Goal: Task Accomplishment & Management: Complete application form

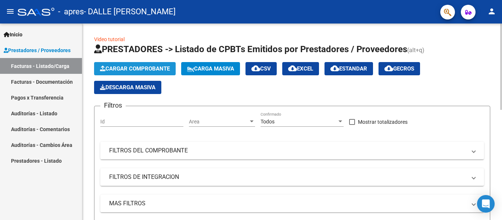
click at [115, 65] on span "Cargar Comprobante" at bounding box center [135, 68] width 70 height 7
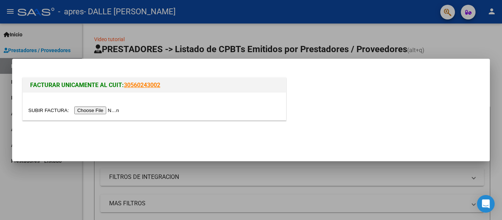
click at [110, 108] on input "file" at bounding box center [74, 111] width 93 height 8
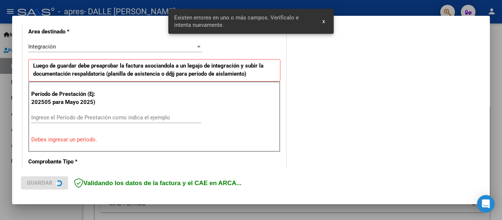
scroll to position [184, 0]
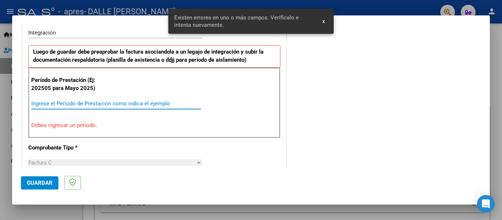
click at [121, 106] on input "Ingrese el Período de Prestación como indica el ejemplo" at bounding box center [116, 103] width 170 height 7
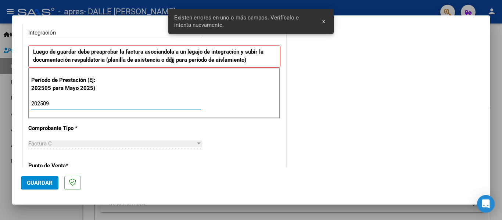
type input "202509"
click at [44, 179] on button "Guardar" at bounding box center [39, 182] width 37 height 13
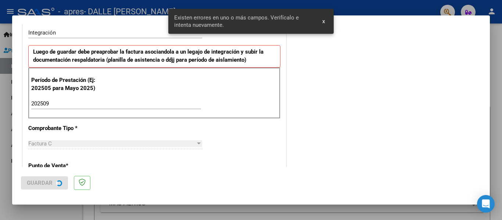
scroll to position [0, 0]
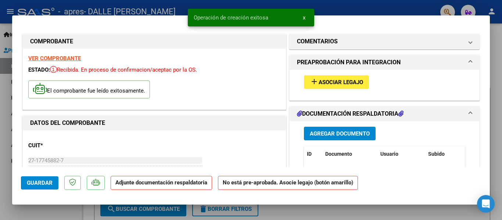
click at [334, 80] on span "Asociar Legajo" at bounding box center [341, 82] width 44 height 7
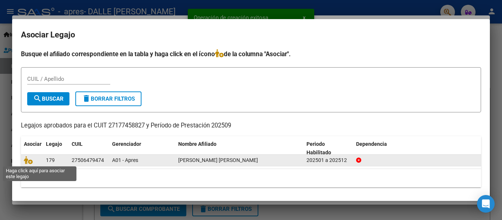
drag, startPoint x: 27, startPoint y: 160, endPoint x: 54, endPoint y: 161, distance: 27.2
click at [27, 160] on icon at bounding box center [28, 160] width 9 height 8
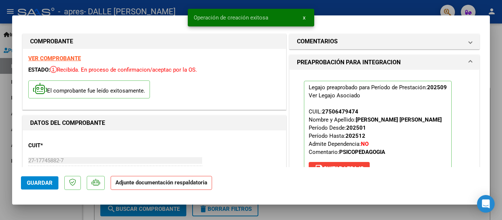
scroll to position [110, 0]
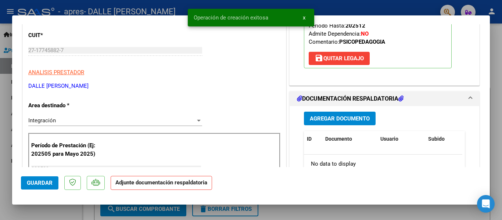
drag, startPoint x: 368, startPoint y: 107, endPoint x: 365, endPoint y: 111, distance: 4.4
click at [368, 108] on div "Agregar Documento ID Documento Usuario Subido Acción No data to display 0 total…" at bounding box center [384, 179] width 172 height 147
click at [362, 115] on button "Agregar Documento" at bounding box center [340, 119] width 72 height 14
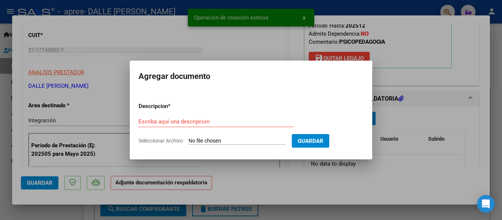
click at [240, 137] on form "Descripcion * Escriba aquí una descripcion Seleccionar Archivo Guardar" at bounding box center [251, 124] width 225 height 54
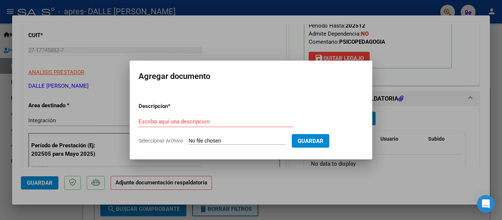
click at [254, 140] on input "Seleccionar Archivo" at bounding box center [237, 141] width 97 height 7
type input "C:\fakepath\PLANILLA SEPTIEMBRE - PSICOPEDAGOGIA.pdf"
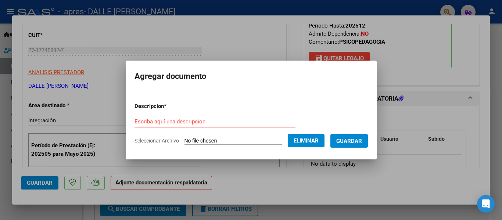
click at [225, 118] on input "Escriba aquí una descripcion" at bounding box center [215, 121] width 161 height 7
type input "PLANILLA DE ASISTENCIA"
drag, startPoint x: 358, startPoint y: 150, endPoint x: 358, endPoint y: 146, distance: 3.7
click at [358, 150] on form "Descripcion * PLANILLA DE ASISTENCIA Escriba aquí una descripcion Seleccionar A…" at bounding box center [251, 124] width 233 height 54
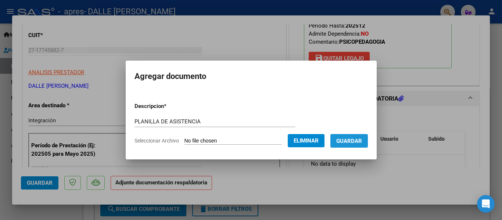
click at [357, 144] on span "Guardar" at bounding box center [349, 141] width 26 height 7
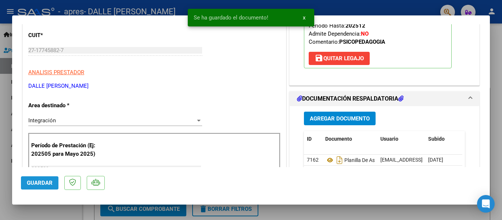
click at [43, 182] on span "Guardar" at bounding box center [40, 183] width 26 height 7
click at [58, 207] on div at bounding box center [251, 110] width 502 height 220
type input "$ 0,00"
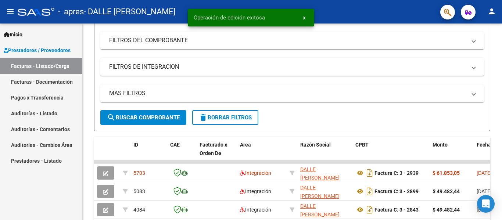
click at [494, 11] on mat-icon "person" at bounding box center [491, 11] width 9 height 9
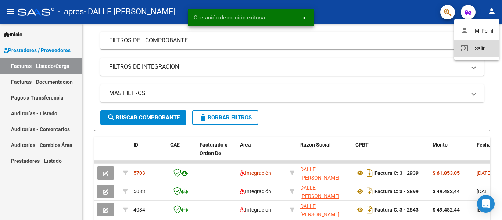
click at [482, 44] on button "exit_to_app Salir" at bounding box center [476, 49] width 45 height 18
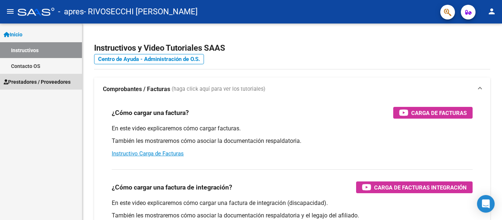
click at [57, 89] on link "Prestadores / Proveedores" at bounding box center [41, 82] width 82 height 16
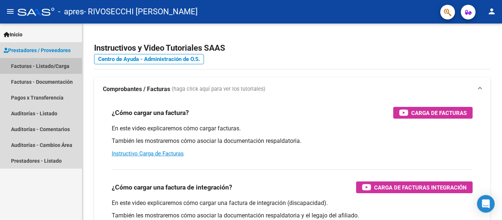
click at [62, 71] on link "Facturas - Listado/Carga" at bounding box center [41, 66] width 82 height 16
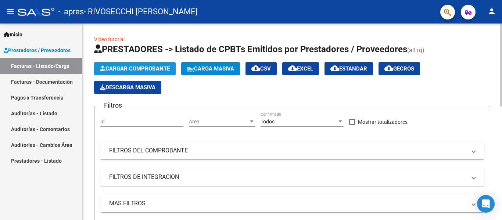
click at [116, 67] on span "Cargar Comprobante" at bounding box center [135, 68] width 70 height 7
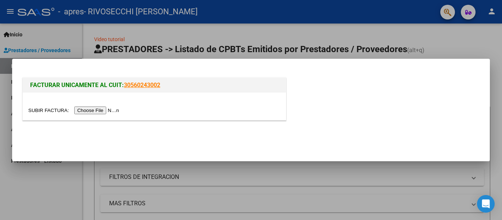
click at [93, 111] on input "file" at bounding box center [74, 111] width 93 height 8
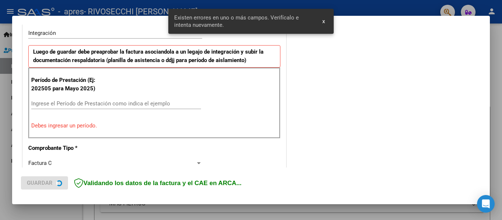
scroll to position [184, 0]
click at [171, 105] on input "Ingrese el Período de Prestación como indica el ejemplo" at bounding box center [116, 104] width 170 height 7
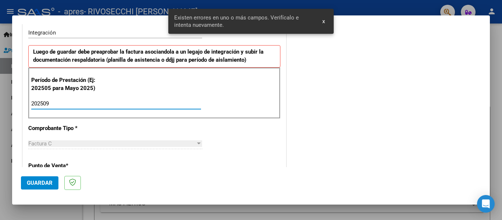
type input "202509"
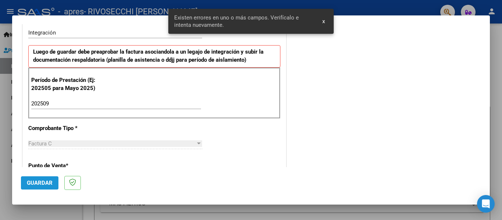
click at [47, 178] on button "Guardar" at bounding box center [39, 182] width 37 height 13
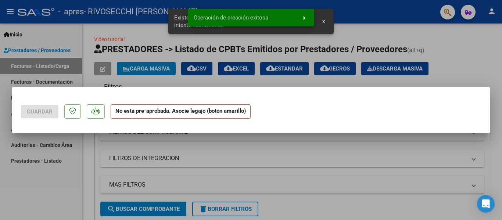
scroll to position [0, 0]
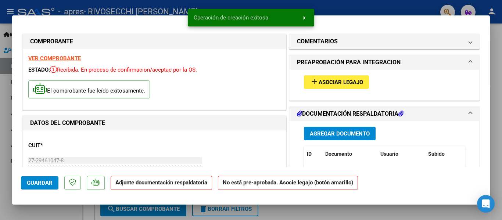
click at [325, 86] on span "Asociar Legajo" at bounding box center [341, 82] width 44 height 7
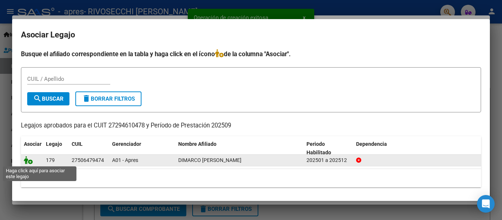
click at [29, 162] on icon at bounding box center [28, 160] width 9 height 8
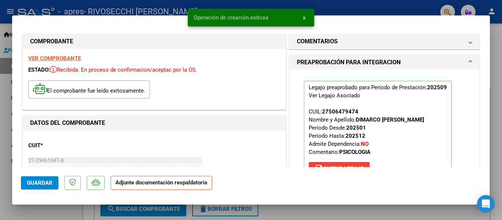
scroll to position [110, 0]
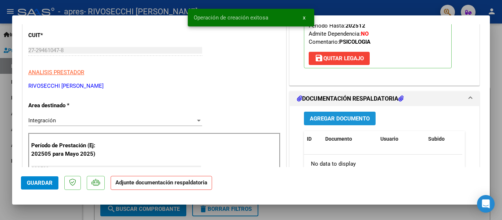
click at [347, 114] on button "Agregar Documento" at bounding box center [340, 119] width 72 height 14
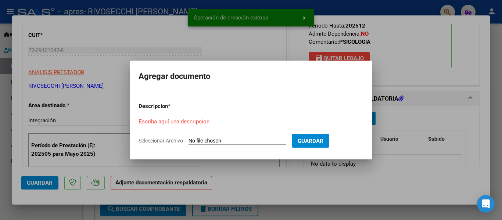
click at [265, 135] on form "Descripcion * Escriba aquí una descripcion Seleccionar Archivo Guardar" at bounding box center [251, 124] width 225 height 54
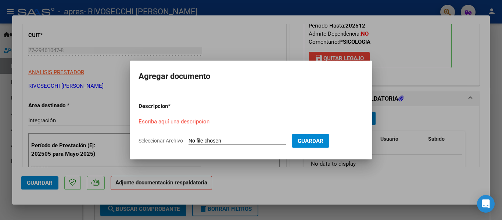
click at [254, 140] on input "Seleccionar Archivo" at bounding box center [237, 141] width 97 height 7
type input "C:\fakepath\PLANILLA SEPTIEMBRE - PSICOLOGIA.pdf"
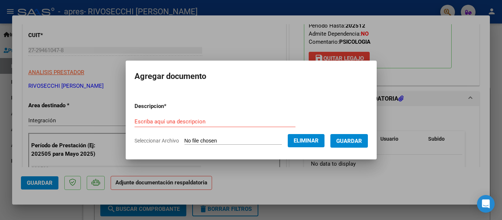
click at [232, 116] on div "Escriba aquí una descripcion" at bounding box center [215, 121] width 161 height 11
type input "PLANILLA DE ASISTENCIA"
click at [359, 146] on button "Guardar" at bounding box center [348, 141] width 37 height 14
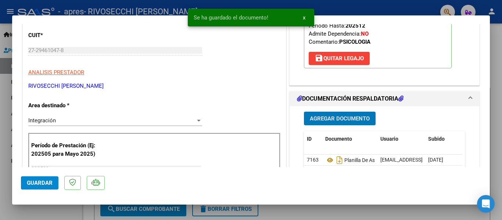
click at [44, 189] on button "Guardar" at bounding box center [39, 182] width 37 height 13
